Goal: Navigation & Orientation: Find specific page/section

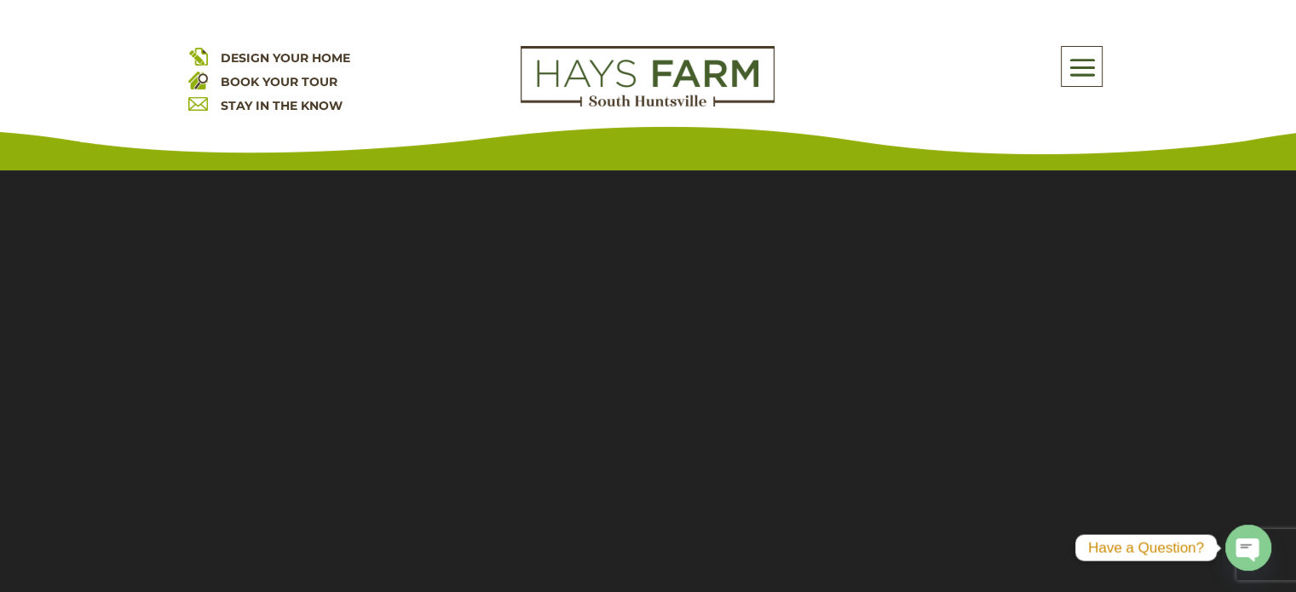
click at [259, 61] on span "DESIGN YOUR HOME" at bounding box center [285, 57] width 129 height 15
click at [314, 58] on div "Rates as low as 5.75%* with our preferred lender Get More Details X" at bounding box center [648, 29] width 1296 height 59
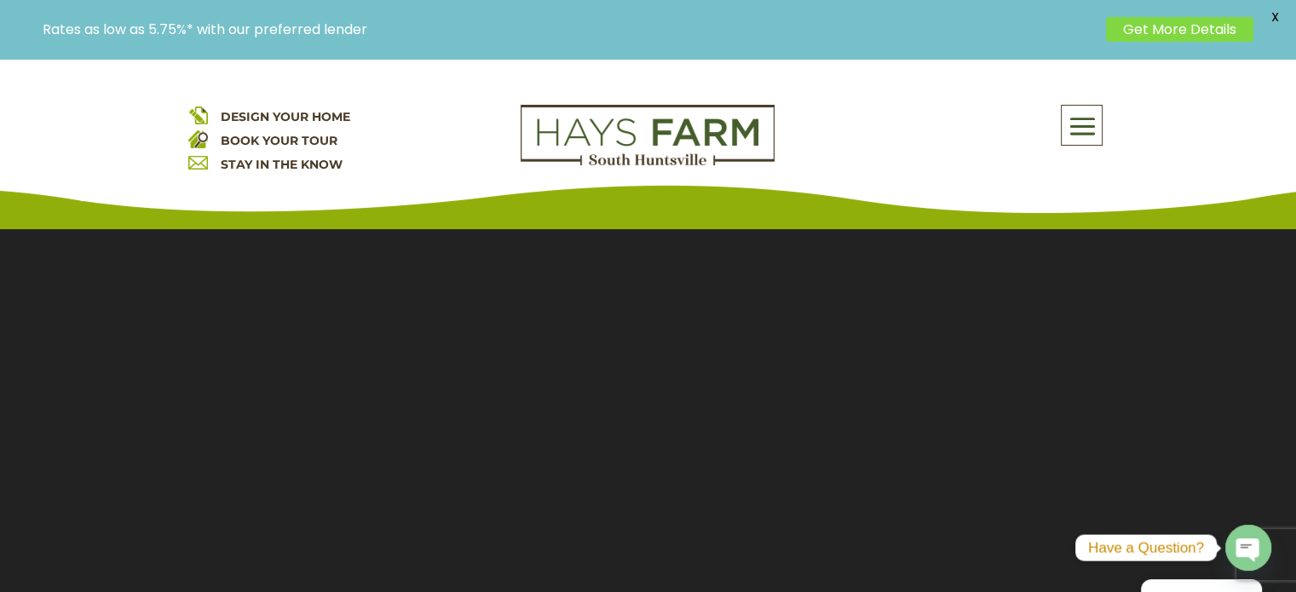
click at [295, 112] on span "DESIGN YOUR HOME" at bounding box center [285, 116] width 129 height 15
